Goal: Information Seeking & Learning: Learn about a topic

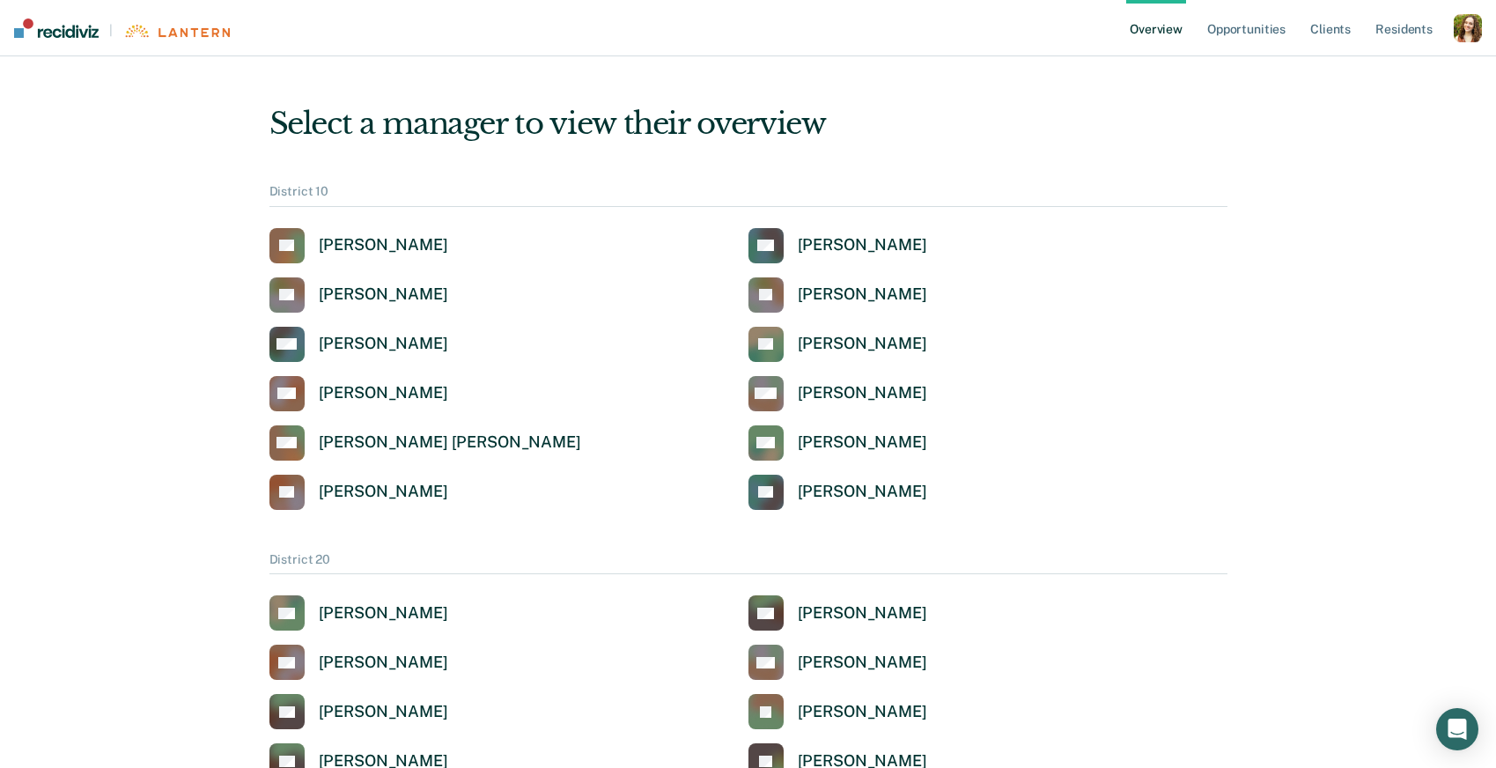
click at [1475, 26] on div "button" at bounding box center [1468, 28] width 28 height 28
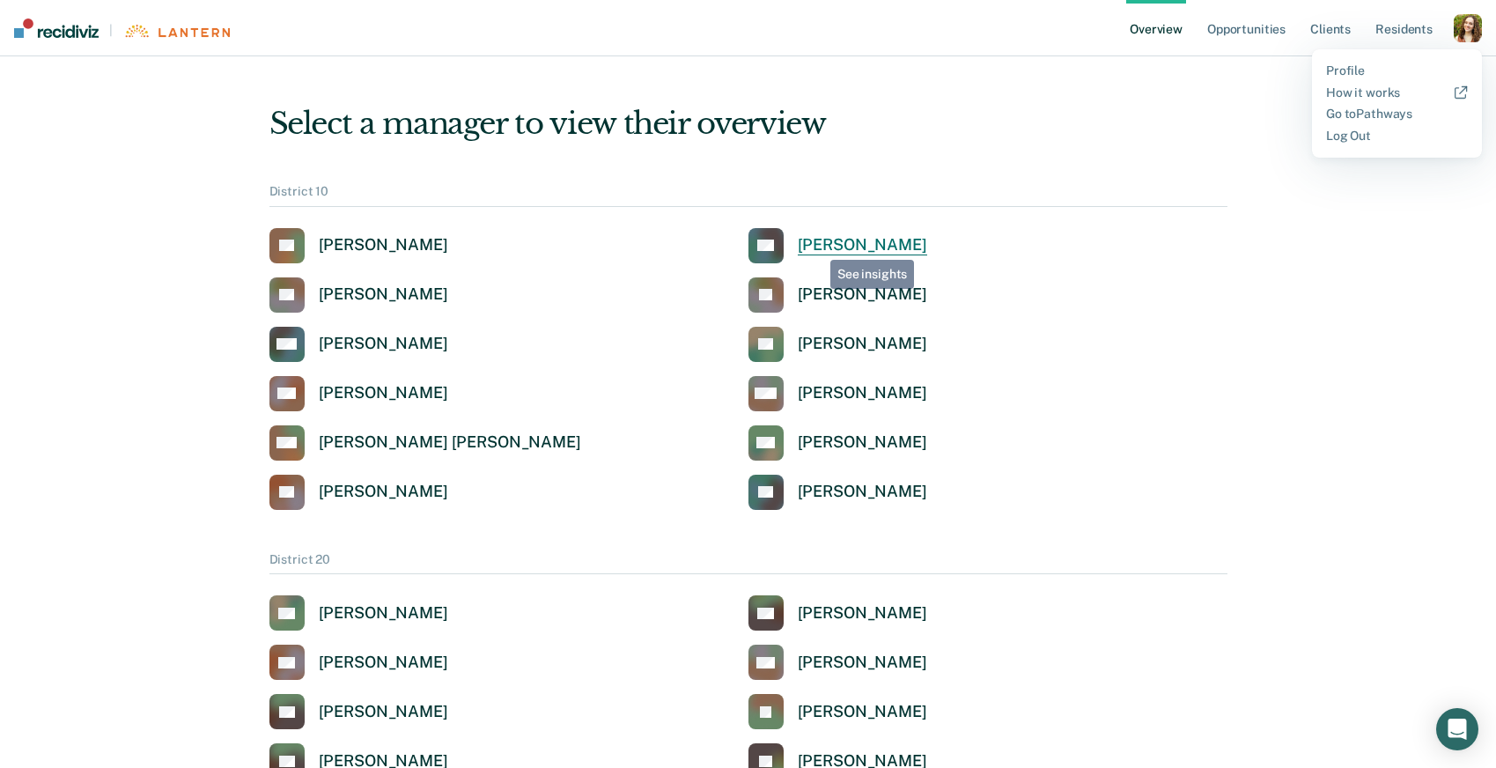
click at [821, 245] on div "[PERSON_NAME]" at bounding box center [862, 245] width 129 height 20
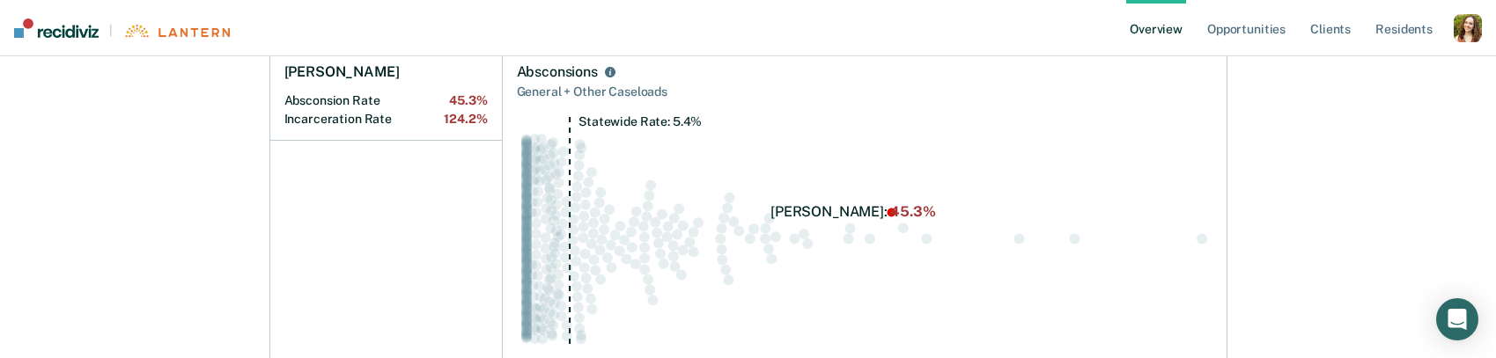
scroll to position [304, 0]
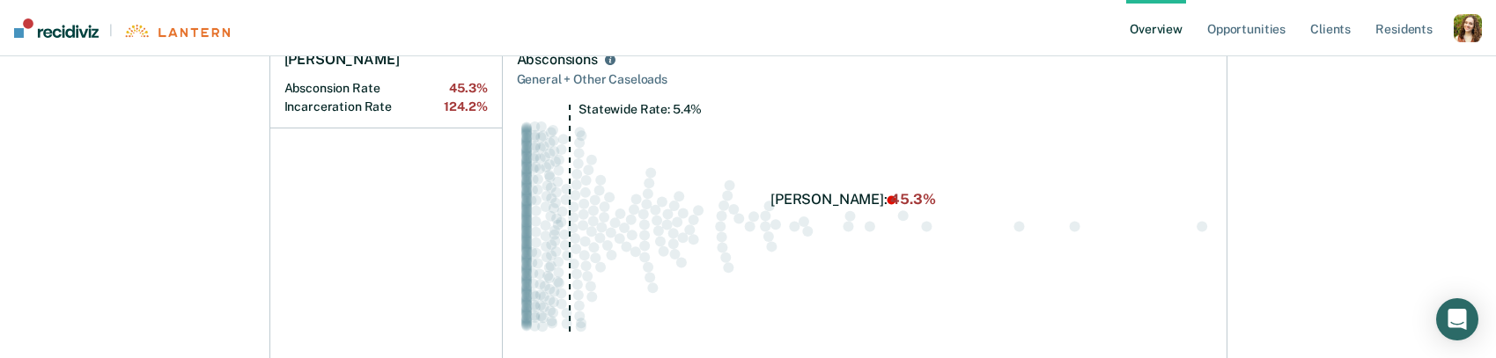
click at [1470, 33] on div "button" at bounding box center [1468, 28] width 28 height 28
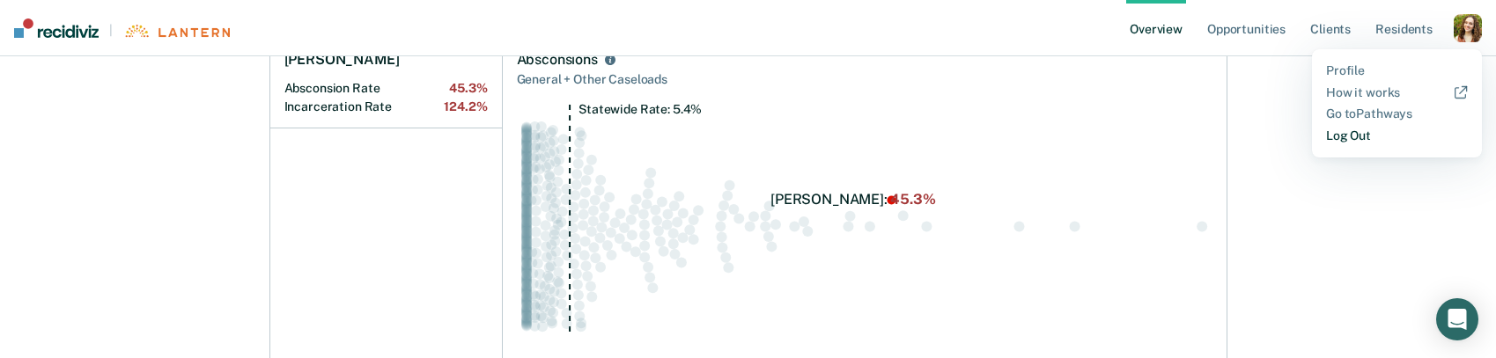
click at [1360, 133] on link "Log Out" at bounding box center [1397, 136] width 142 height 15
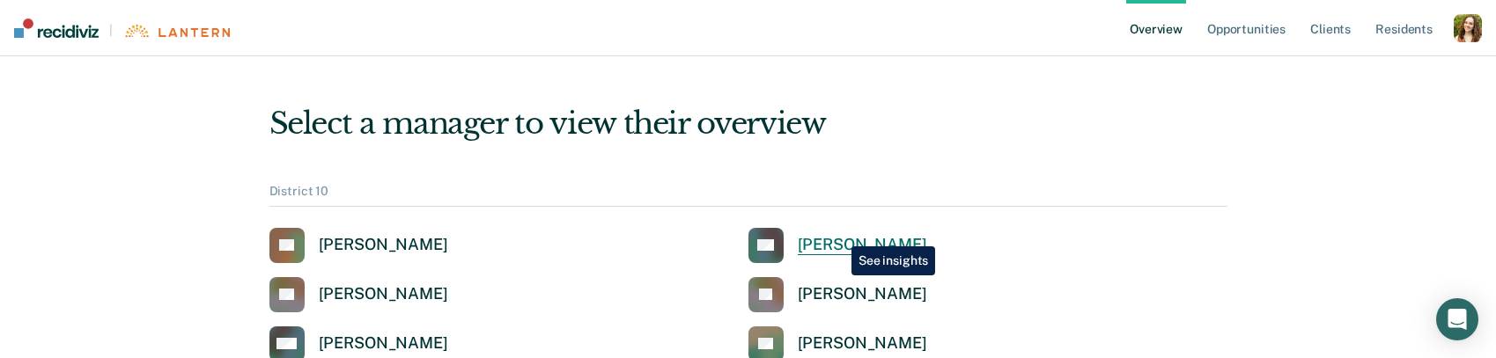
click at [838, 233] on link "CG Craig Gardner" at bounding box center [837, 245] width 179 height 35
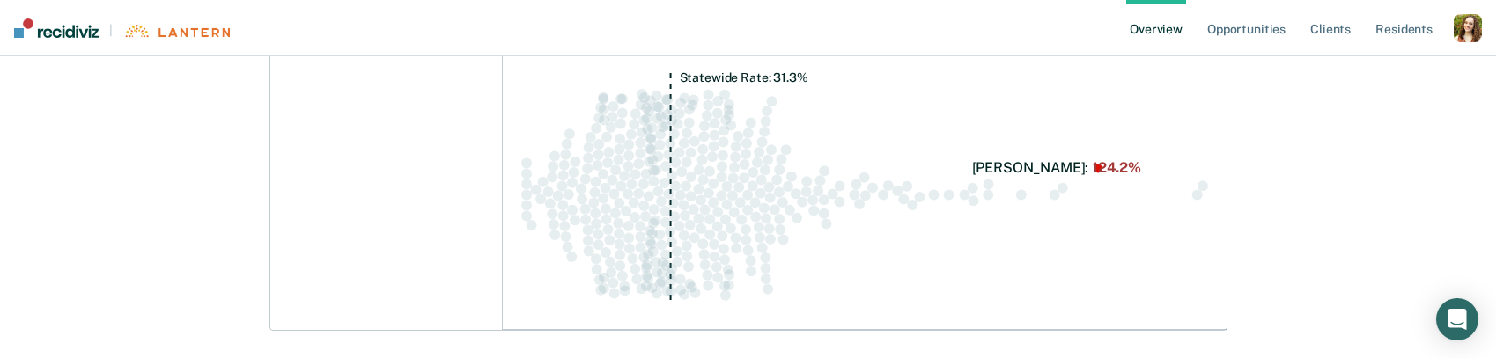
scroll to position [664, 0]
